Goal: Navigation & Orientation: Find specific page/section

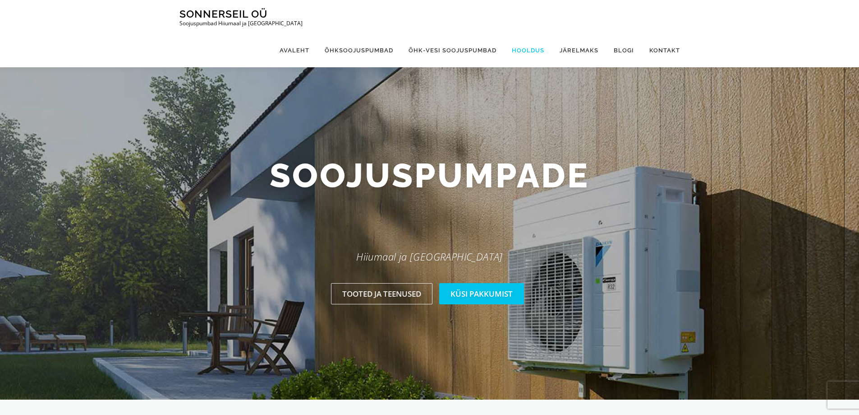
click at [535, 33] on link "Hooldus" at bounding box center [528, 50] width 48 height 34
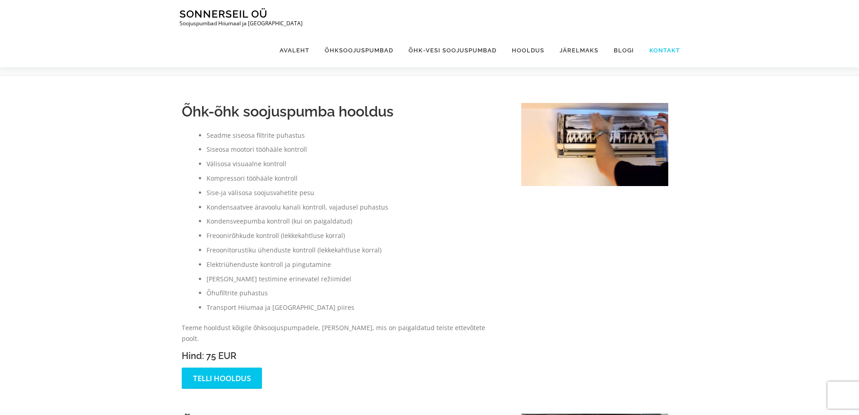
click at [675, 33] on link "Kontakt" at bounding box center [661, 50] width 38 height 34
